Goal: Information Seeking & Learning: Learn about a topic

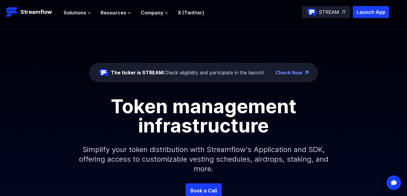
click at [289, 74] on link "Check Now" at bounding box center [288, 72] width 27 height 7
click at [87, 13] on icon at bounding box center [89, 13] width 4 height 4
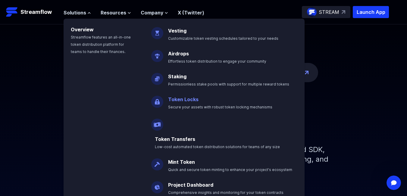
click at [183, 100] on link "Token Locks" at bounding box center [183, 99] width 30 height 6
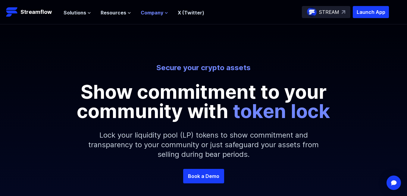
click at [165, 13] on icon at bounding box center [166, 12] width 2 height 1
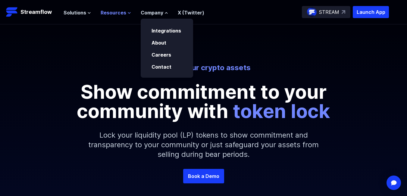
click at [127, 12] on icon at bounding box center [129, 13] width 4 height 4
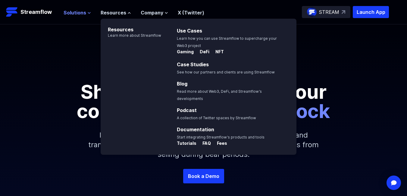
click at [88, 12] on icon at bounding box center [89, 13] width 4 height 4
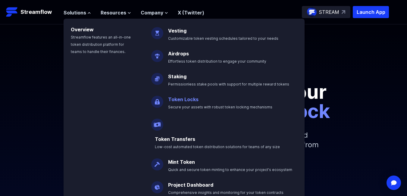
click at [180, 102] on link "Token Locks" at bounding box center [183, 99] width 30 height 6
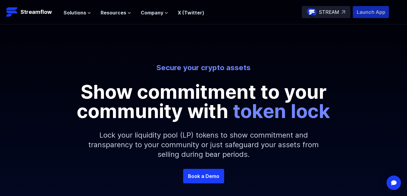
click at [367, 10] on p "Launch App" at bounding box center [371, 12] width 36 height 12
